Goal: Find specific fact: Find specific fact

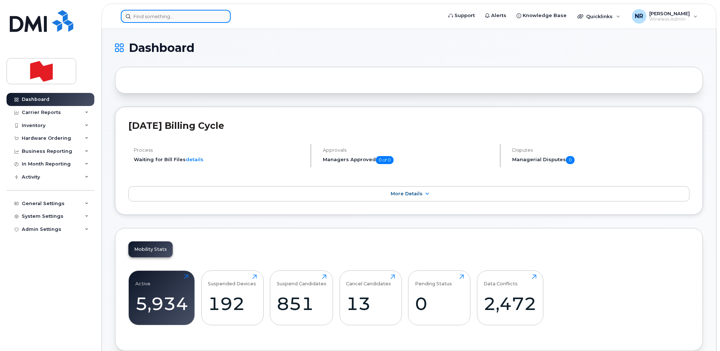
click at [154, 17] on input at bounding box center [176, 16] width 110 height 13
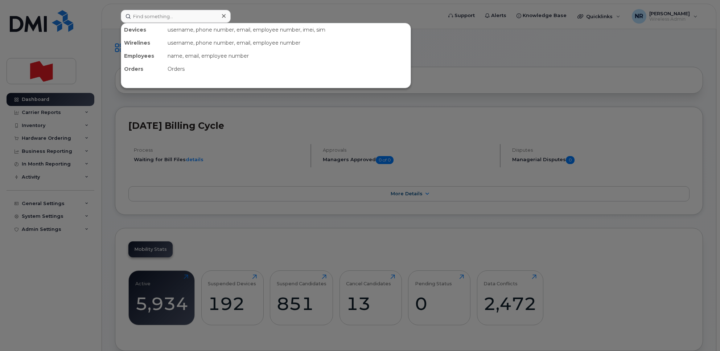
click at [287, 15] on div at bounding box center [360, 175] width 720 height 351
click at [173, 18] on input at bounding box center [176, 16] width 110 height 13
click at [200, 17] on input at bounding box center [176, 16] width 110 height 13
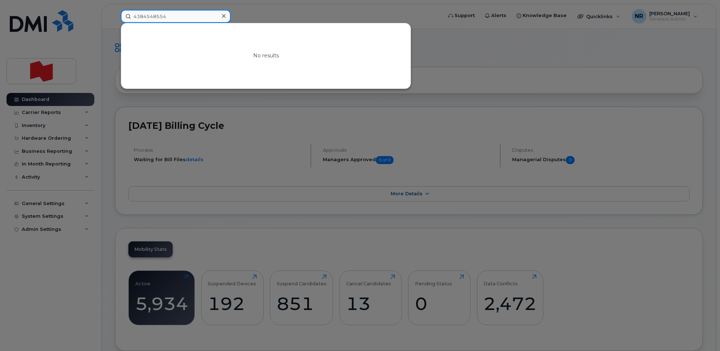
type input "4384548554"
click at [194, 20] on input "4384548554" at bounding box center [176, 16] width 110 height 13
drag, startPoint x: 183, startPoint y: 16, endPoint x: 101, endPoint y: 16, distance: 82.3
click at [115, 16] on div "4384548554 No results" at bounding box center [279, 16] width 328 height 13
click at [300, 6] on div at bounding box center [360, 175] width 720 height 351
